Goal: Task Accomplishment & Management: Manage account settings

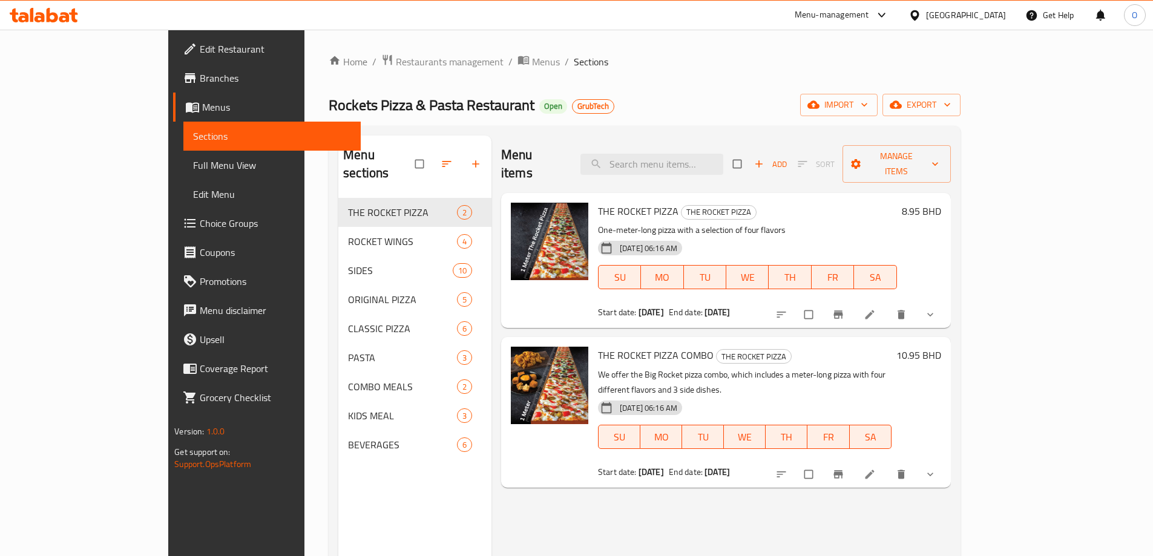
click at [985, 11] on div "Bahrain" at bounding box center [966, 14] width 80 height 13
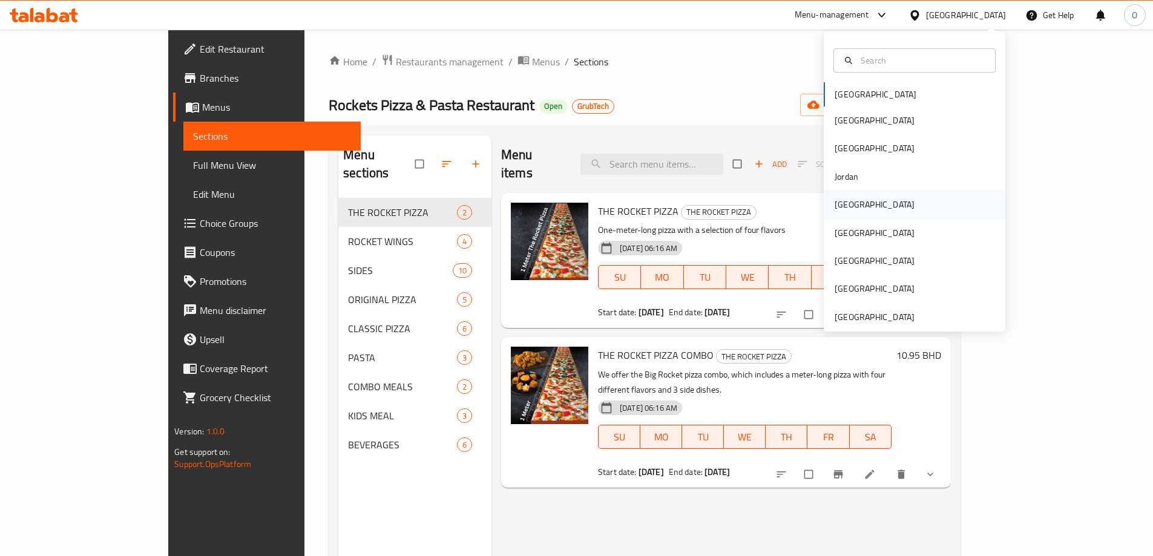
click at [849, 211] on div "[GEOGRAPHIC_DATA]" at bounding box center [875, 204] width 80 height 13
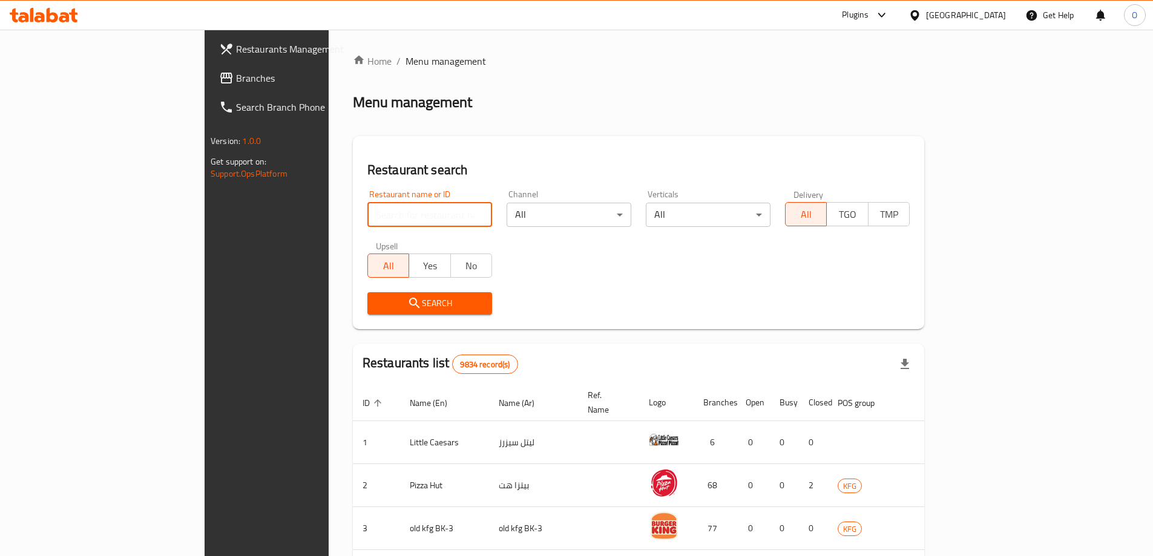
paste input "652746"
type input "652746"
click at [383, 301] on span "Search" at bounding box center [429, 303] width 105 height 15
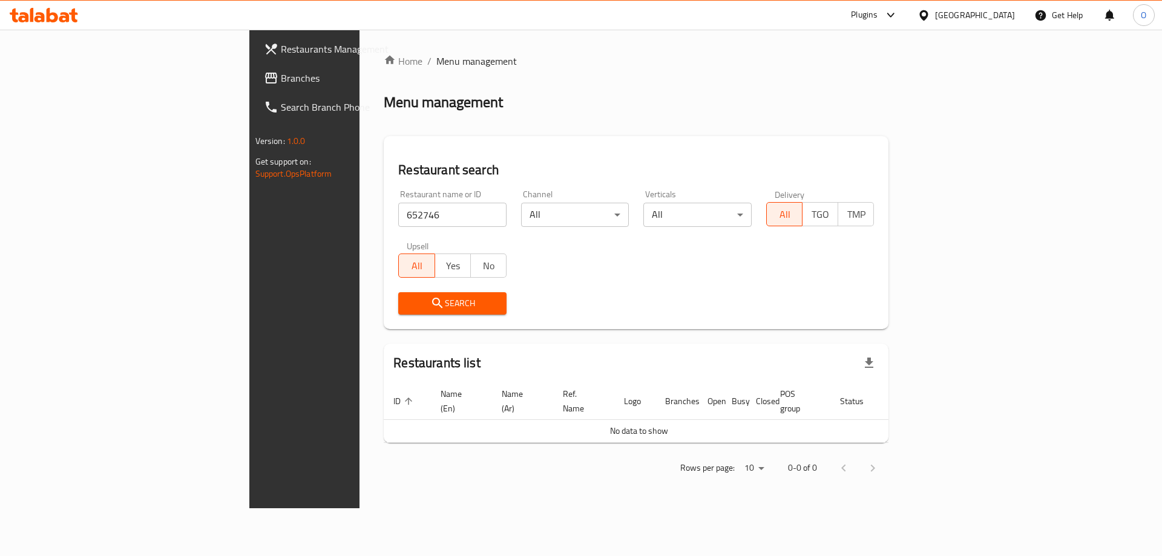
click at [281, 71] on span "Branches" at bounding box center [357, 78] width 153 height 15
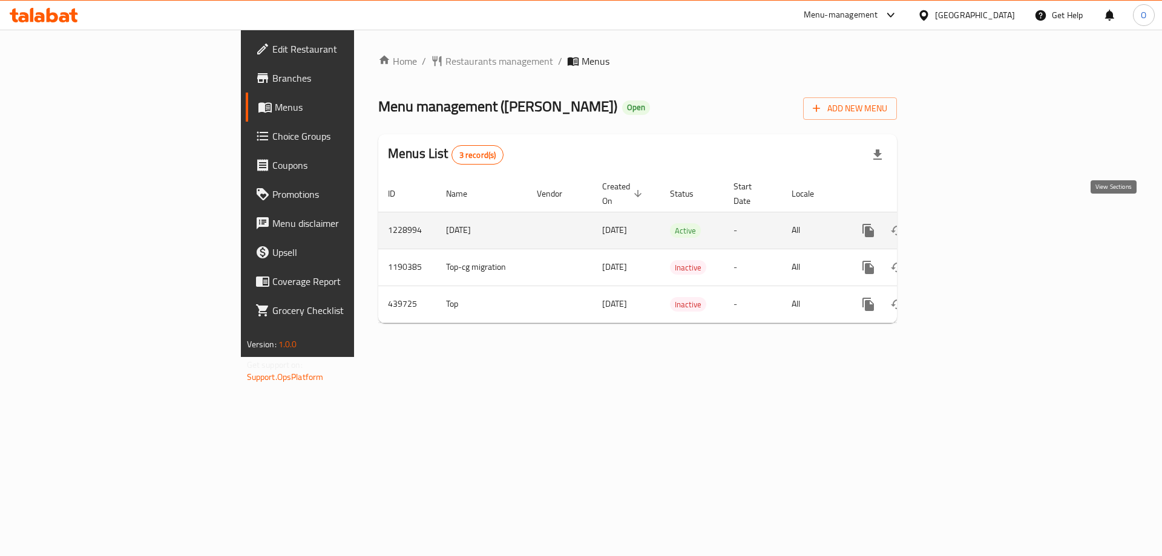
click at [970, 223] on link "enhanced table" at bounding box center [955, 230] width 29 height 29
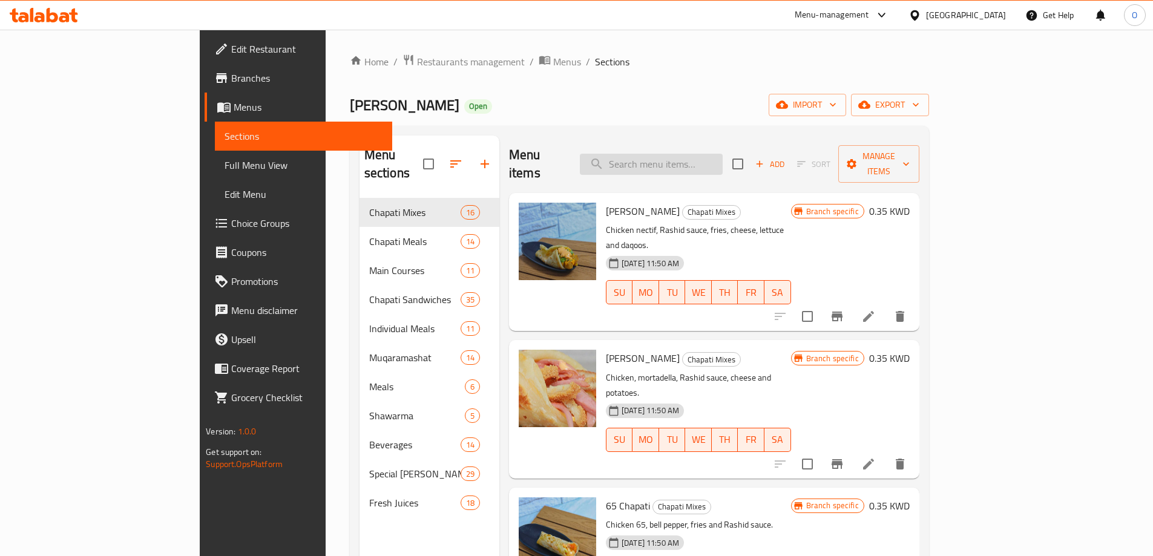
click at [723, 163] on input "search" at bounding box center [651, 164] width 143 height 21
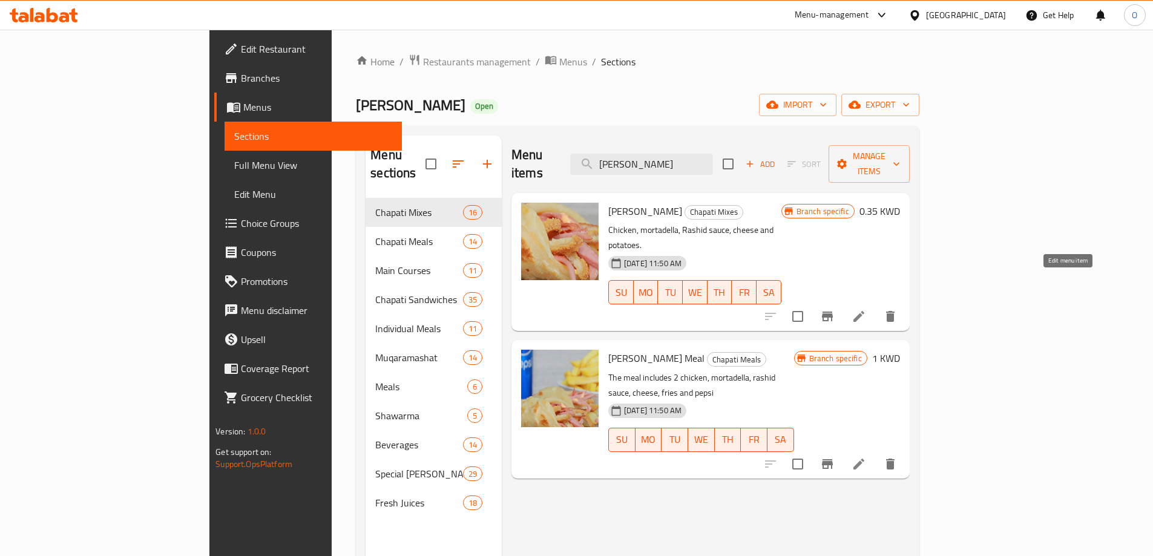
type input "[PERSON_NAME]"
click at [866, 309] on icon at bounding box center [859, 316] width 15 height 15
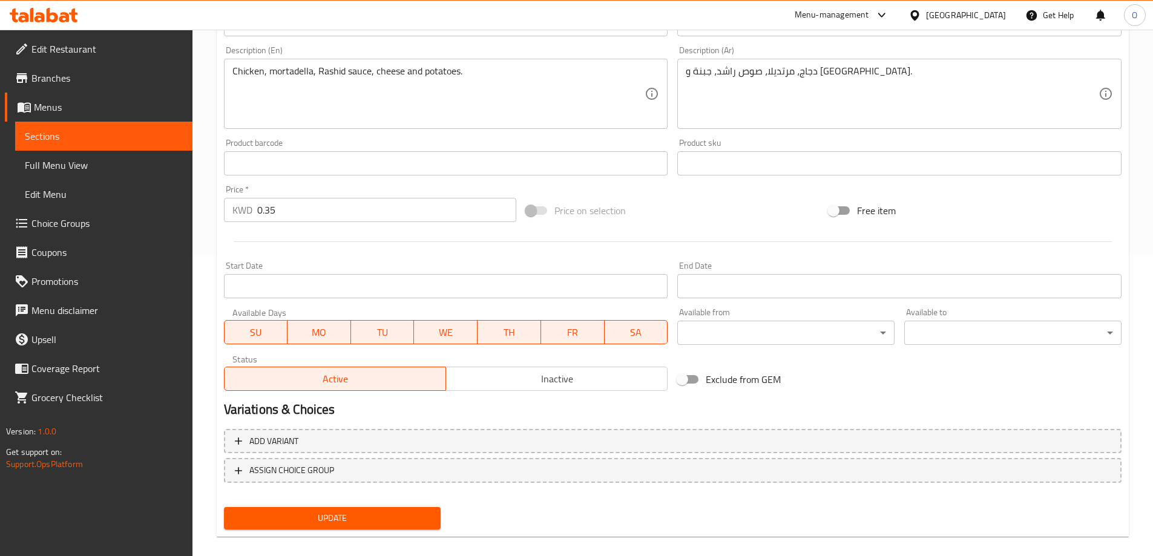
scroll to position [303, 0]
click at [565, 378] on span "Inactive" at bounding box center [557, 379] width 212 height 18
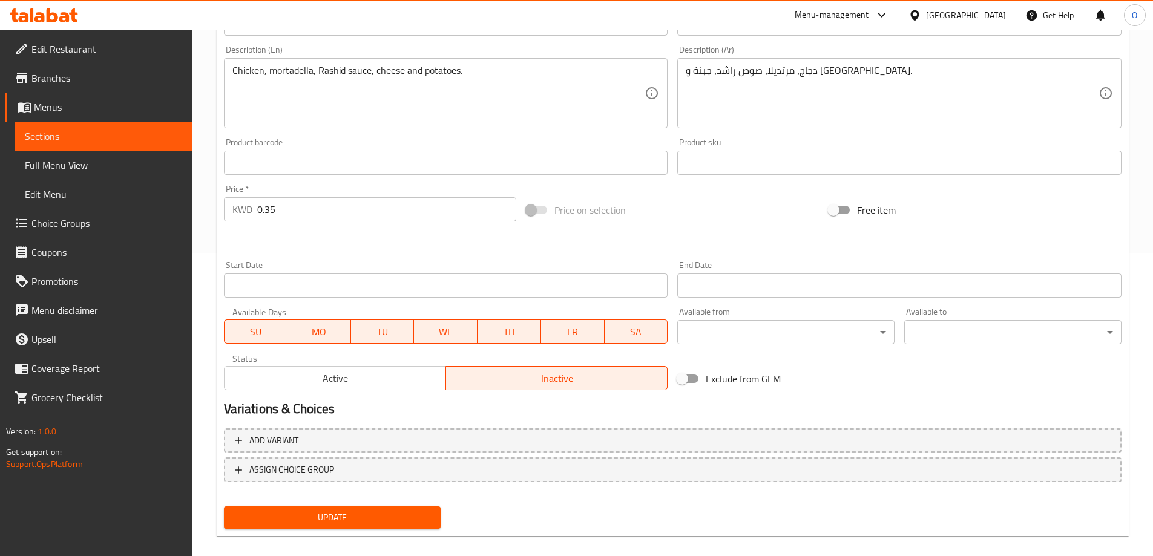
click at [406, 514] on span "Update" at bounding box center [333, 517] width 198 height 15
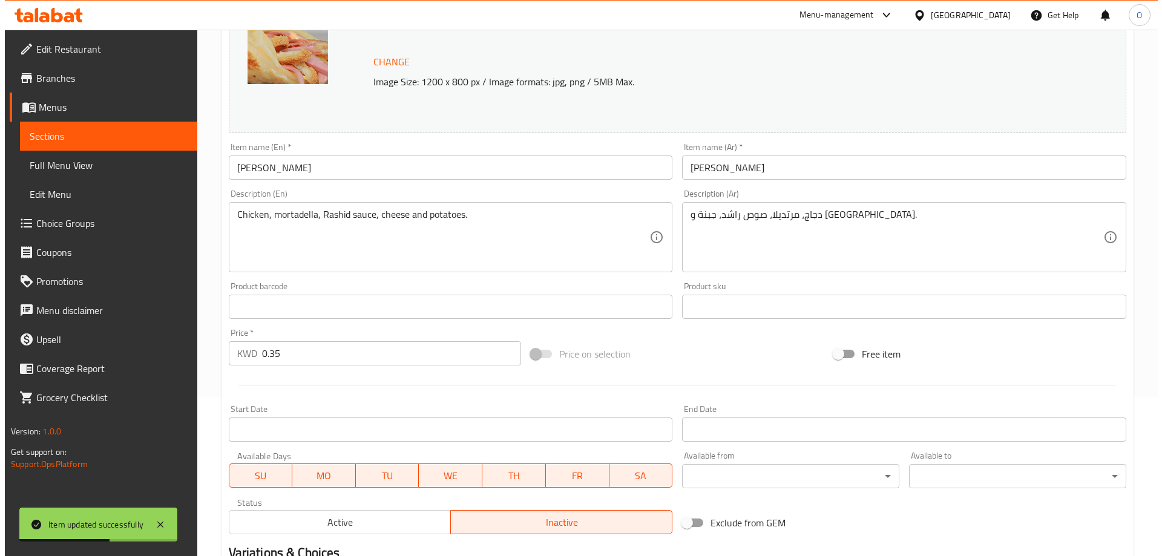
scroll to position [0, 0]
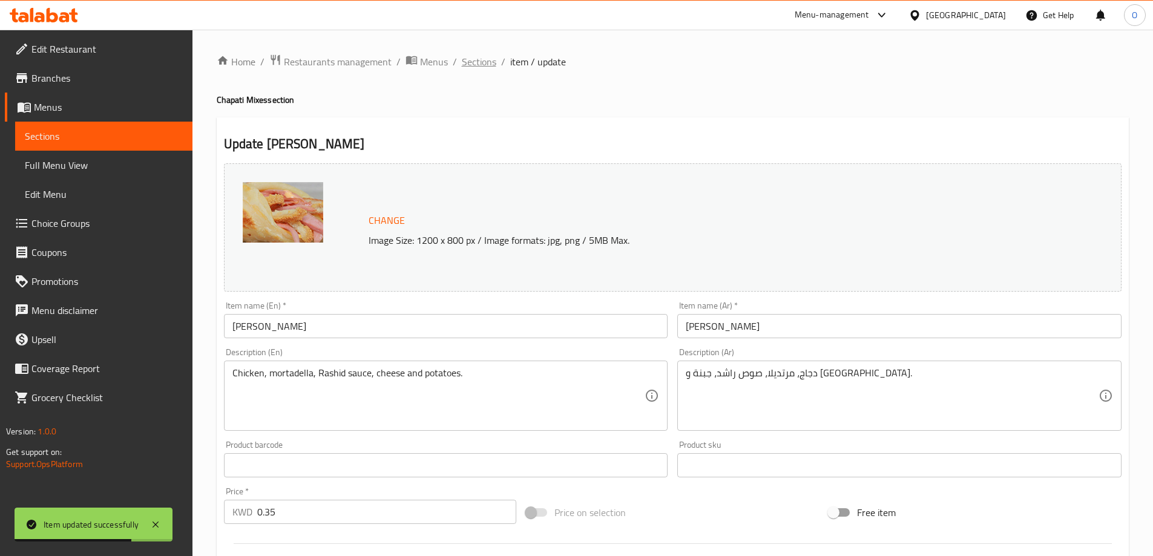
click at [487, 64] on span "Sections" at bounding box center [479, 61] width 34 height 15
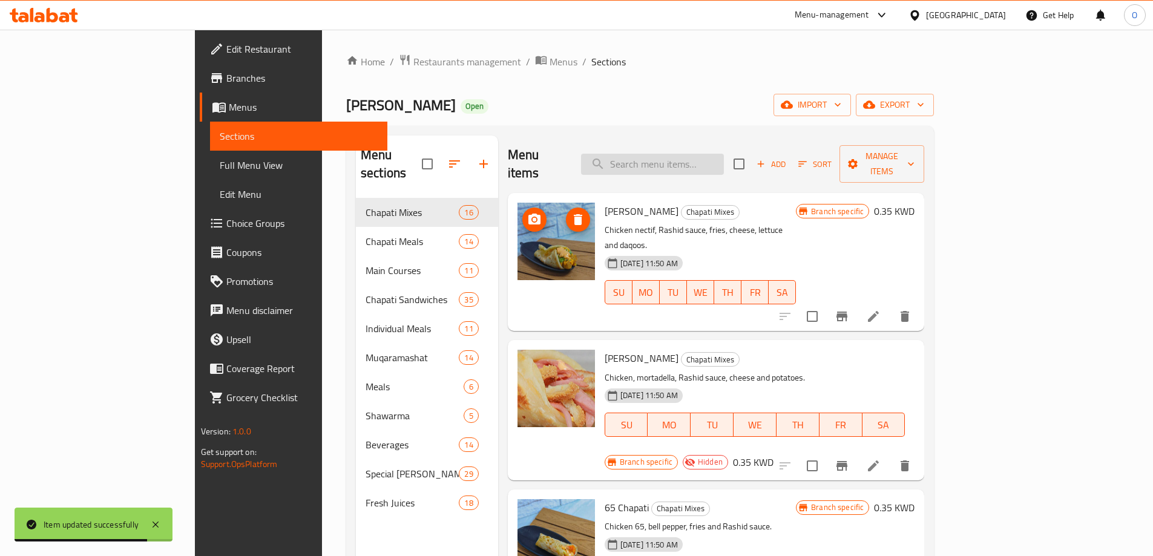
click at [700, 154] on input "search" at bounding box center [652, 164] width 143 height 21
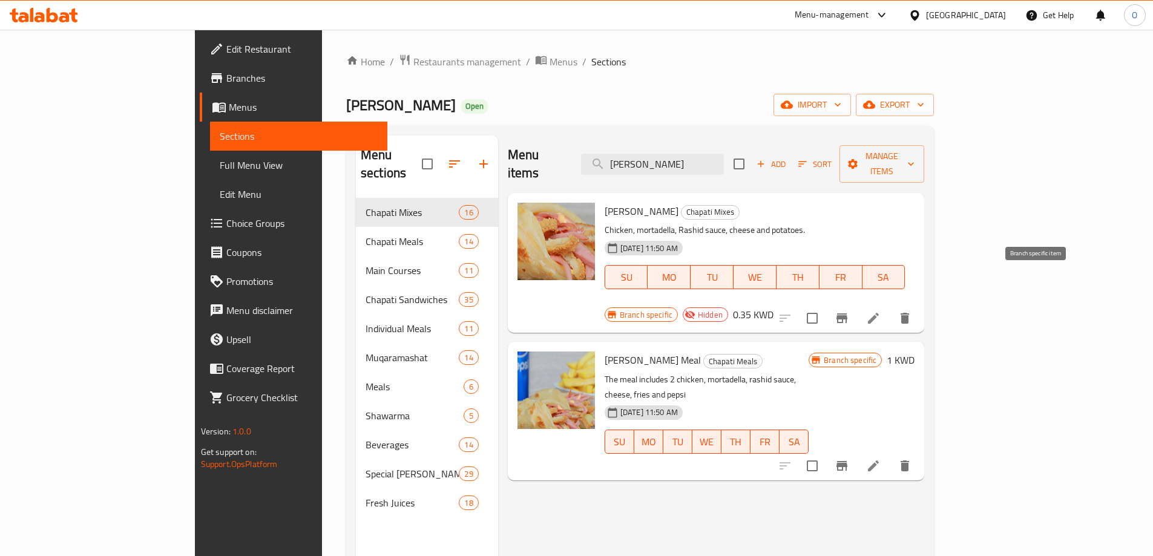
type input "[PERSON_NAME]"
click at [849, 311] on icon "Branch-specific-item" at bounding box center [842, 318] width 15 height 15
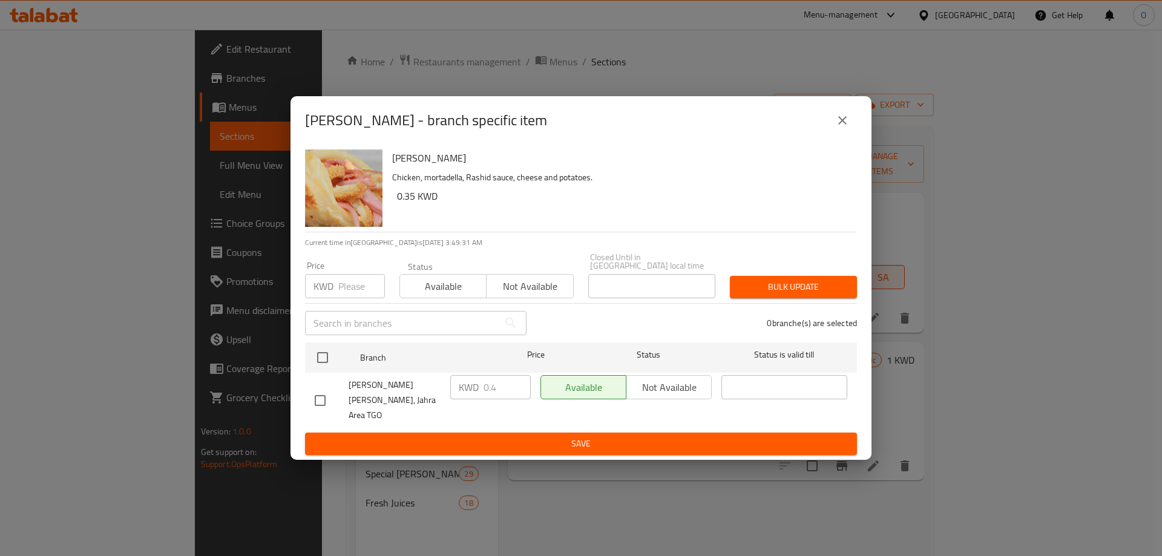
click at [672, 391] on div "Available Not available" at bounding box center [625, 387] width 171 height 24
click at [320, 404] on input "checkbox" at bounding box center [319, 400] width 25 height 25
checkbox input "true"
click at [661, 395] on span "Not available" at bounding box center [669, 388] width 76 height 18
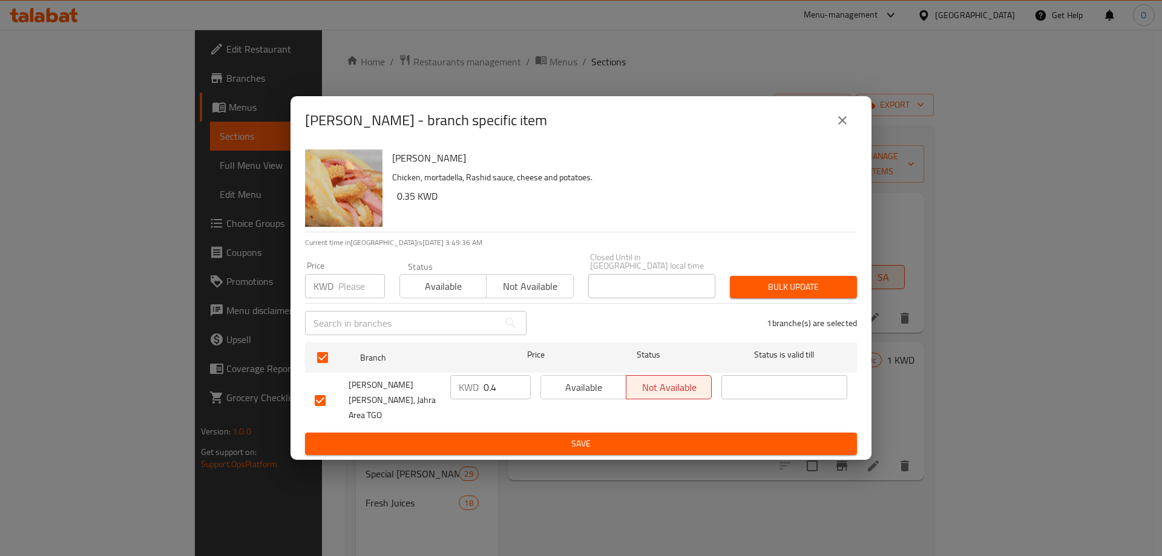
click at [742, 439] on span "Save" at bounding box center [581, 443] width 533 height 15
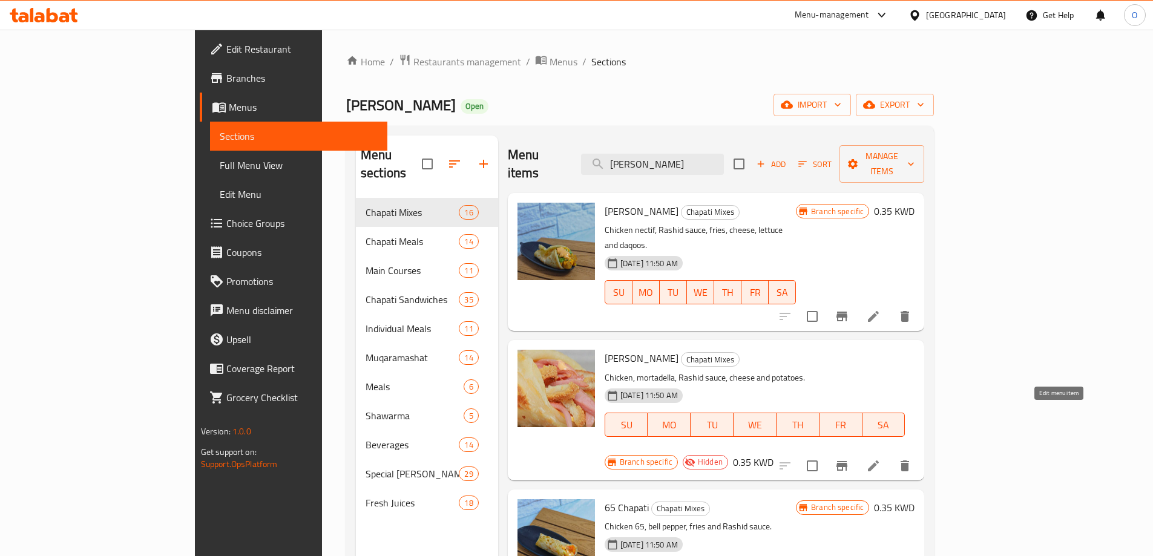
click at [881, 459] on icon at bounding box center [873, 466] width 15 height 15
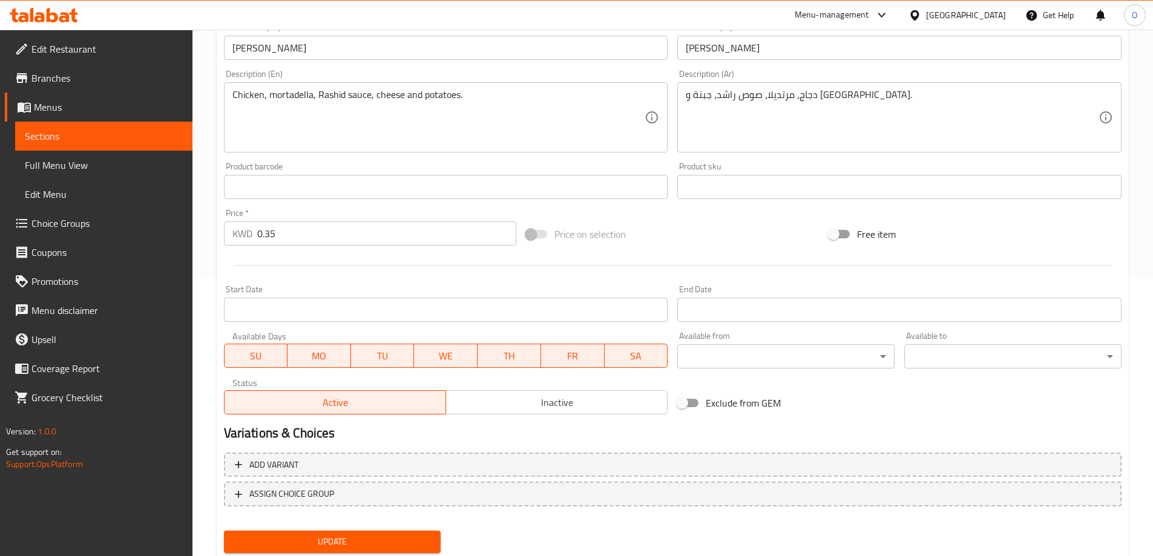
scroll to position [303, 0]
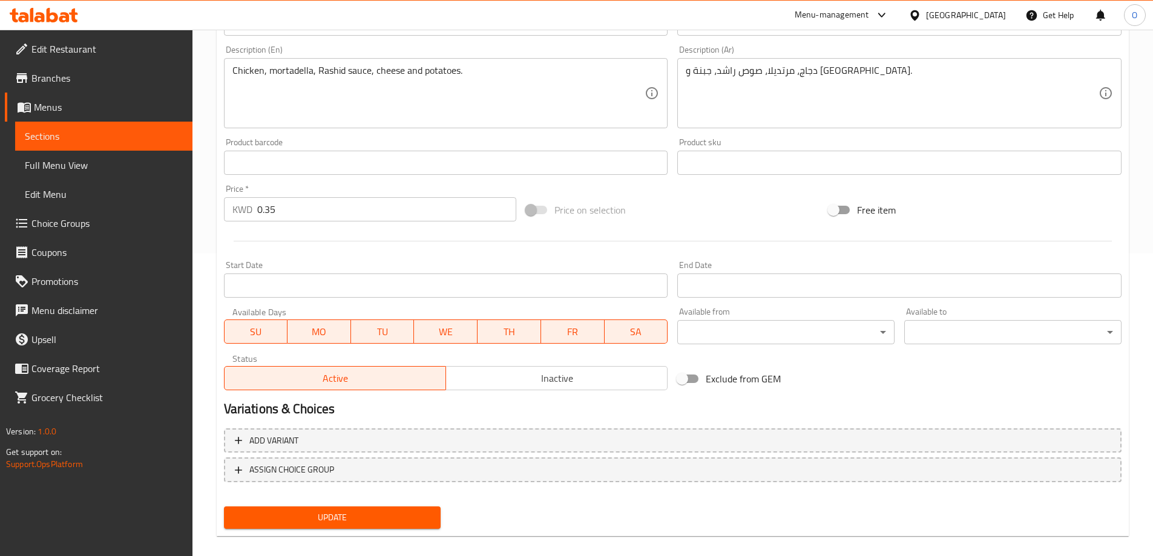
click at [564, 385] on span "Inactive" at bounding box center [557, 379] width 212 height 18
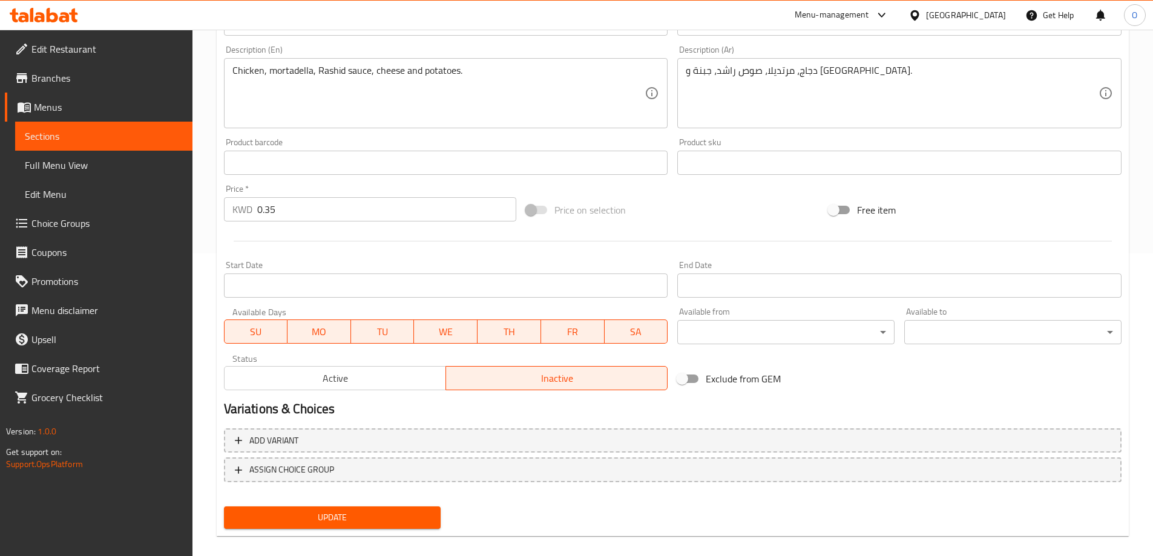
click at [353, 525] on span "Update" at bounding box center [333, 517] width 198 height 15
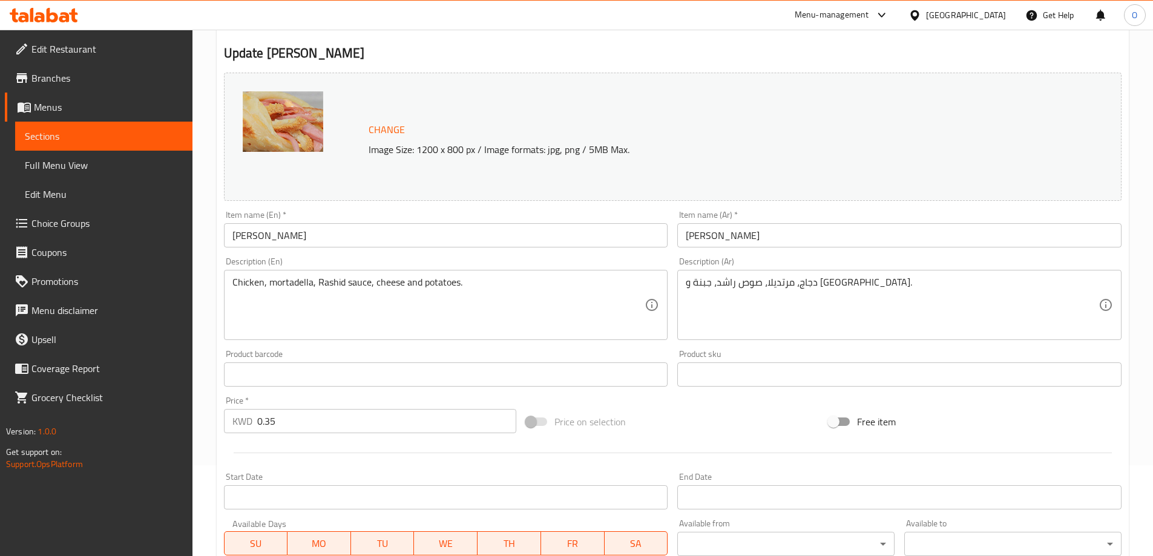
scroll to position [0, 0]
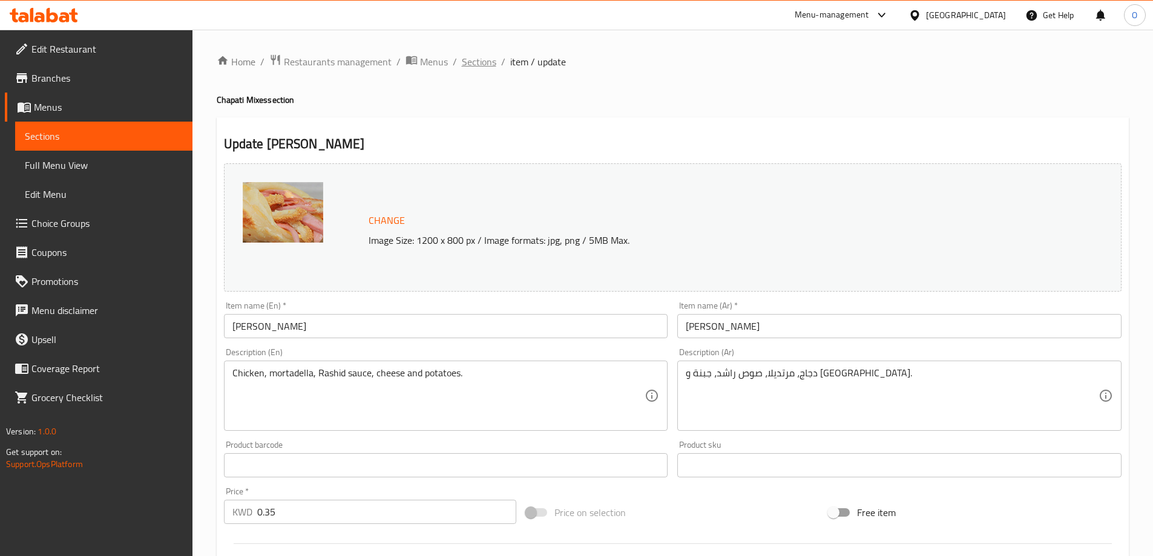
click at [479, 65] on span "Sections" at bounding box center [479, 61] width 34 height 15
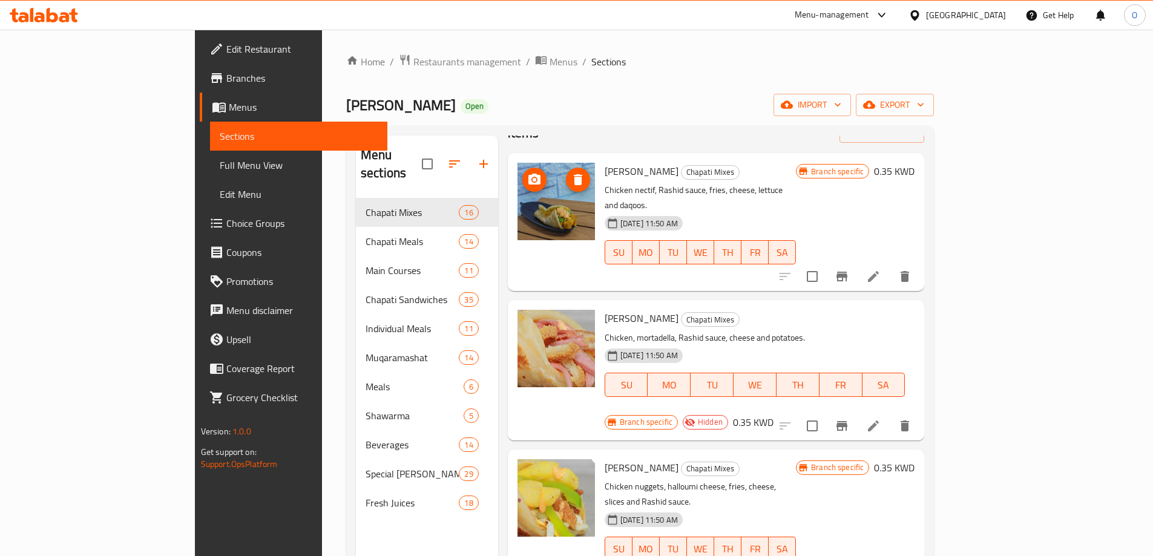
scroll to position [61, 0]
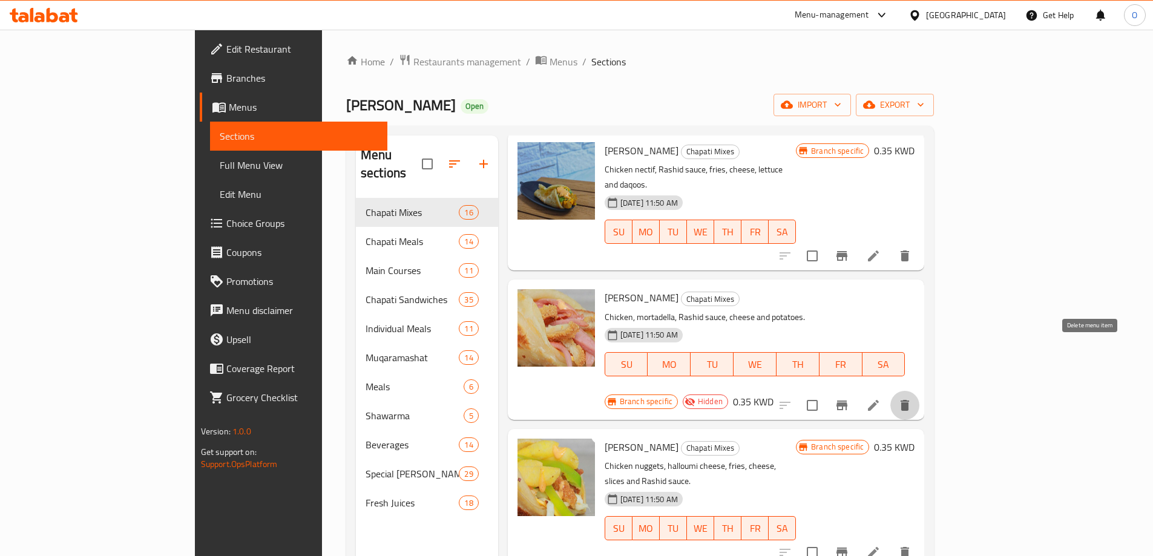
click at [909, 400] on icon "delete" at bounding box center [905, 405] width 8 height 11
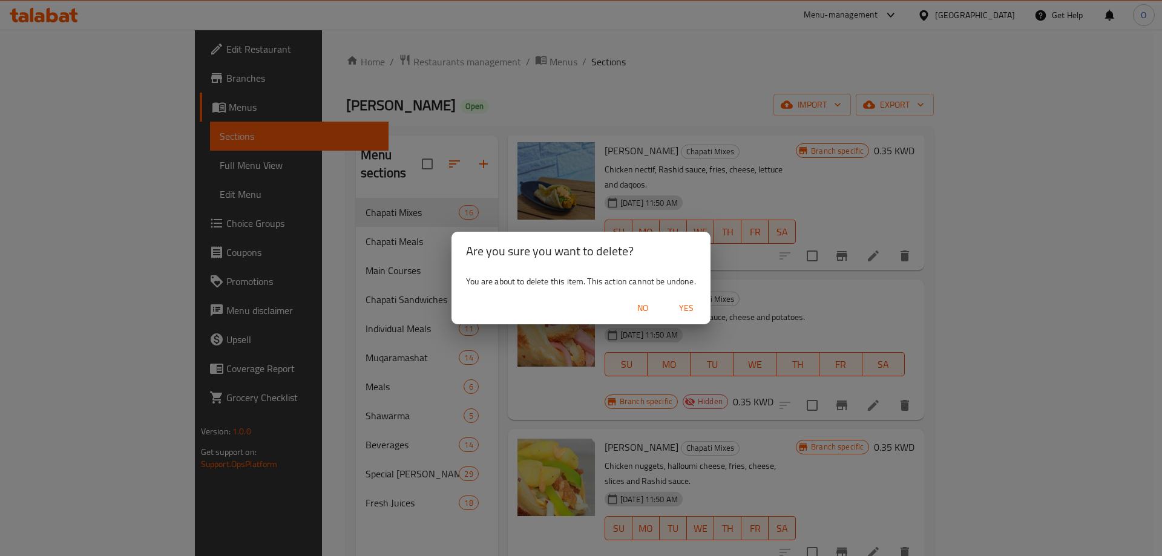
click at [686, 306] on span "Yes" at bounding box center [686, 308] width 29 height 15
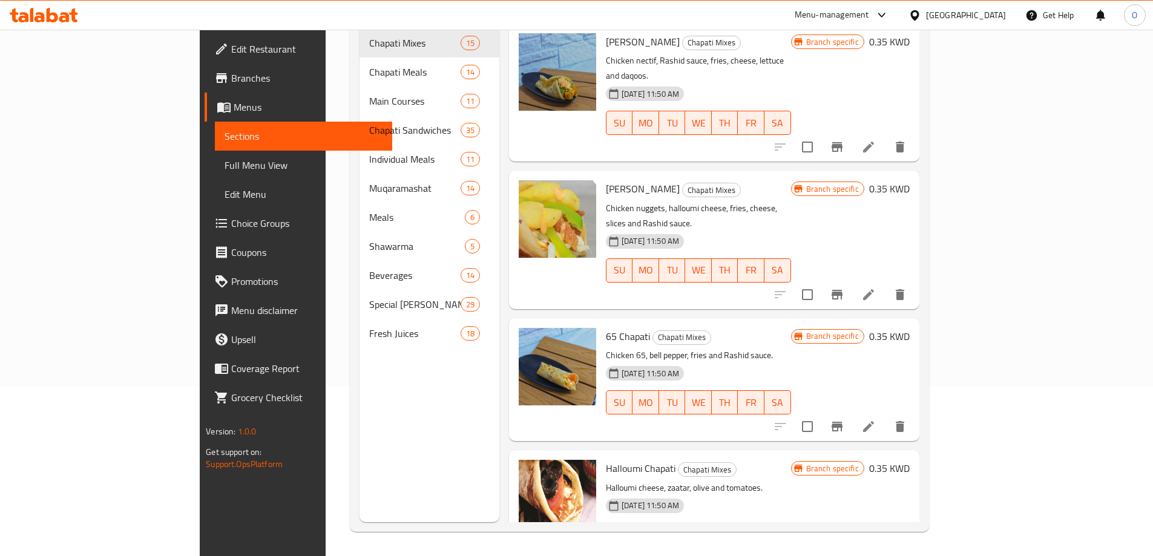
scroll to position [0, 0]
